Goal: Transaction & Acquisition: Purchase product/service

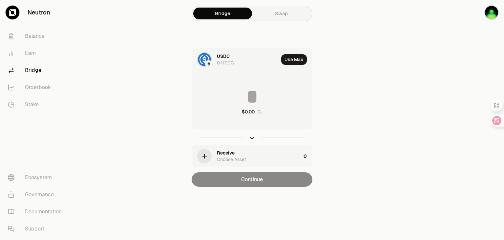
drag, startPoint x: 0, startPoint y: 0, endPoint x: 210, endPoint y: 59, distance: 218.3
click at [210, 59] on img at bounding box center [204, 59] width 13 height 13
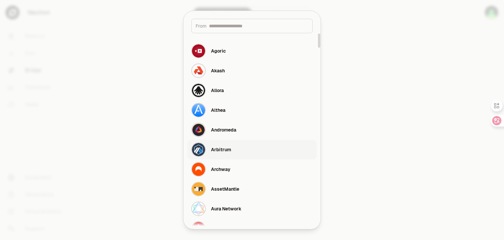
click at [224, 153] on div "Arbitrum" at bounding box center [211, 149] width 40 height 14
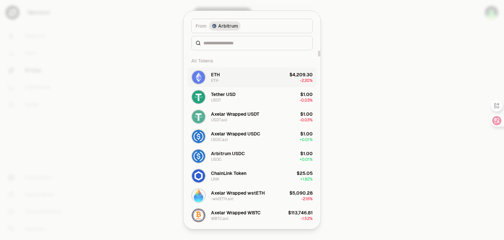
click at [235, 79] on button "ETH ETH $4,209.30 -2.20%" at bounding box center [252, 77] width 129 height 20
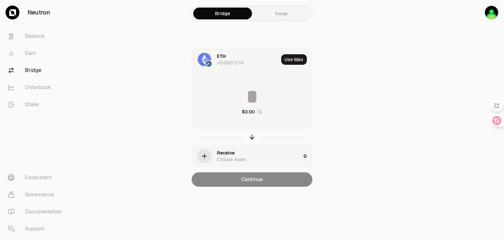
click at [208, 154] on icon "button" at bounding box center [204, 155] width 7 height 7
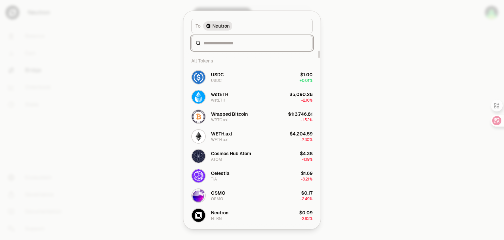
click at [226, 44] on input at bounding box center [256, 43] width 105 height 7
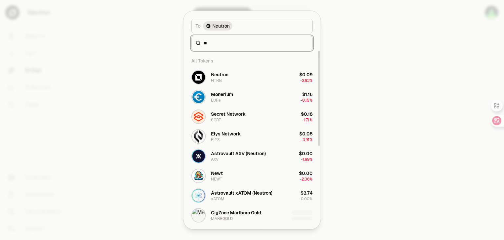
click at [228, 42] on input "**" at bounding box center [256, 43] width 105 height 7
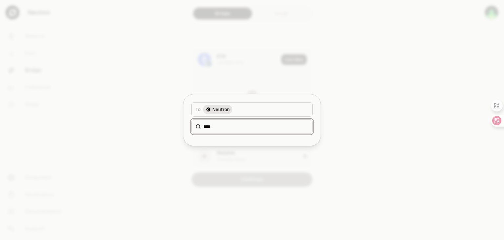
type input "****"
click at [360, 102] on div at bounding box center [252, 120] width 504 height 240
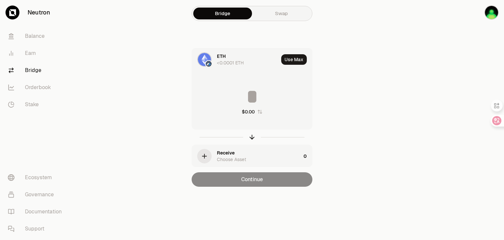
click at [256, 156] on div "Receive Choose Asset" at bounding box center [259, 155] width 84 height 13
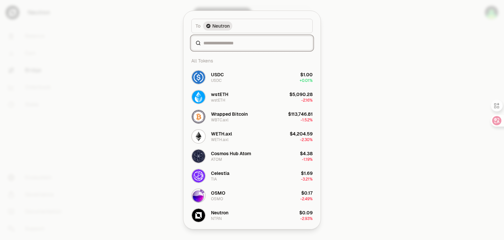
click at [235, 43] on input at bounding box center [256, 43] width 105 height 7
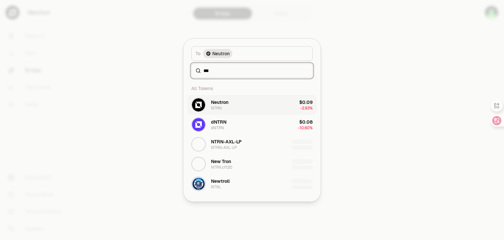
type input "***"
click at [231, 104] on button "Neutron NTRN $0.09 -2.93%" at bounding box center [252, 105] width 129 height 20
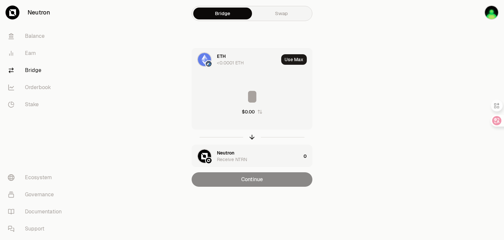
click at [254, 99] on input at bounding box center [252, 97] width 120 height 20
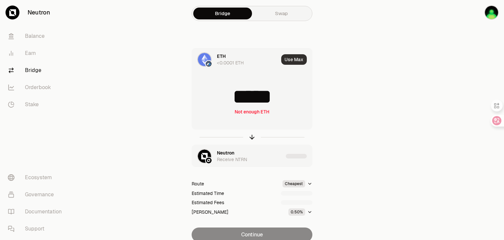
click at [297, 58] on button "Use Max" at bounding box center [294, 59] width 26 height 11
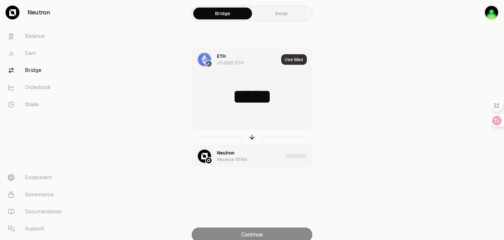
type input "*"
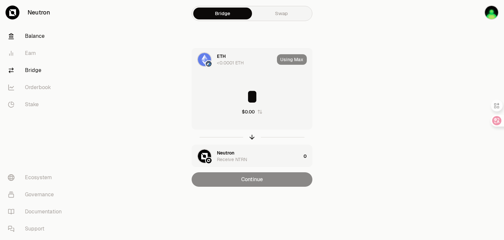
click at [39, 38] on link "Balance" at bounding box center [37, 36] width 68 height 17
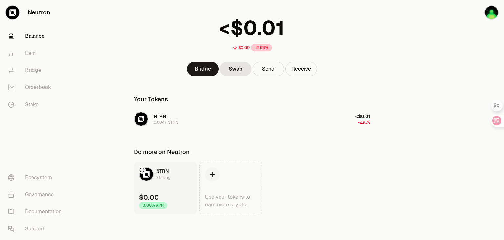
scroll to position [36, 0]
click at [491, 12] on img "button" at bounding box center [492, 12] width 14 height 14
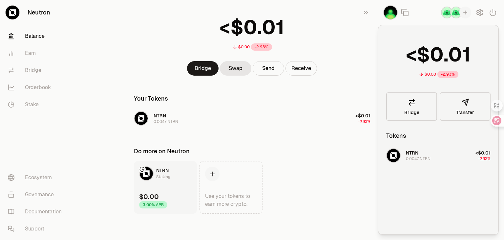
click at [391, 17] on img "button" at bounding box center [391, 12] width 14 height 14
click at [310, 100] on div "Your Tokens" at bounding box center [252, 98] width 237 height 9
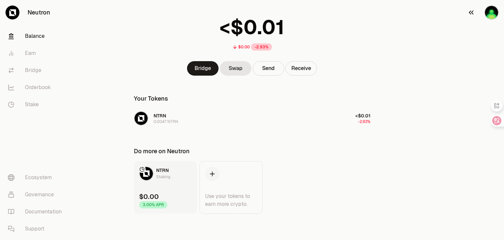
click at [473, 10] on icon "button" at bounding box center [472, 13] width 8 height 8
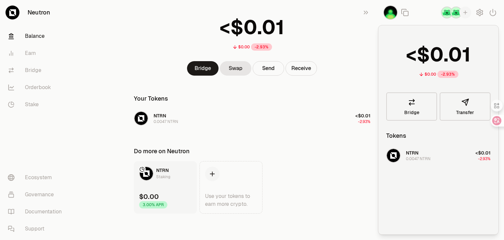
click at [449, 16] on img "button" at bounding box center [447, 13] width 12 height 12
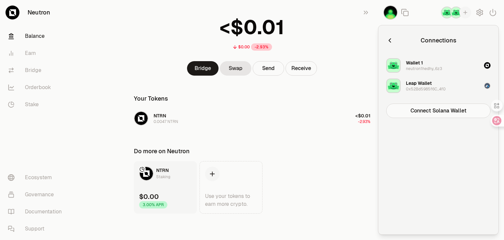
click at [439, 67] on div "neutron1hedhy...6z3" at bounding box center [424, 68] width 36 height 5
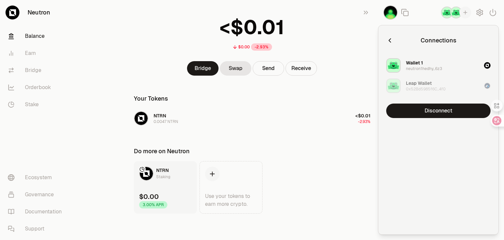
click at [426, 86] on div "0x52Bd5985f6C...4f0" at bounding box center [426, 88] width 40 height 5
click at [431, 69] on div "neutron1hedhy...6z3" at bounding box center [424, 68] width 36 height 5
click at [391, 41] on icon "button" at bounding box center [390, 40] width 7 height 7
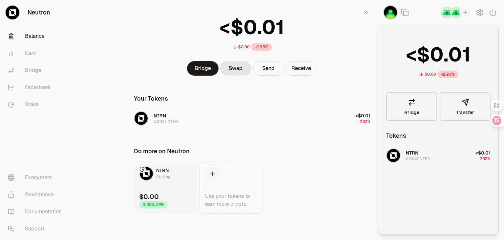
click at [438, 158] on button "NTRN 0.0047 NTRN <$0.01 -2.93%" at bounding box center [439, 155] width 112 height 20
click at [467, 107] on button "Transfer" at bounding box center [465, 106] width 51 height 28
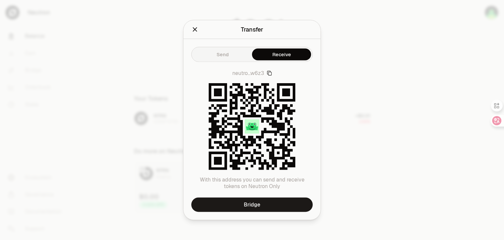
click at [196, 32] on icon "Close" at bounding box center [194, 29] width 7 height 7
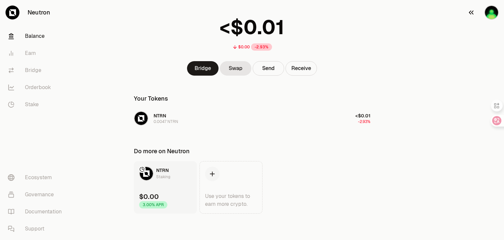
click at [498, 10] on img "button" at bounding box center [492, 12] width 14 height 14
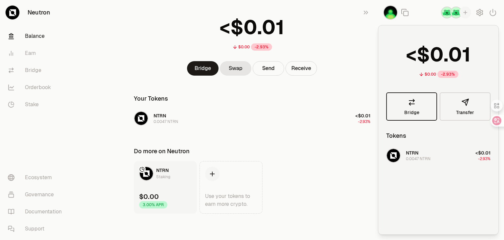
click at [426, 107] on link "Bridge" at bounding box center [412, 106] width 51 height 28
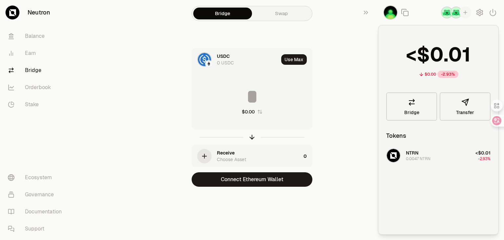
click at [392, 14] on img "button" at bounding box center [391, 12] width 14 height 14
